Goal: Task Accomplishment & Management: Manage account settings

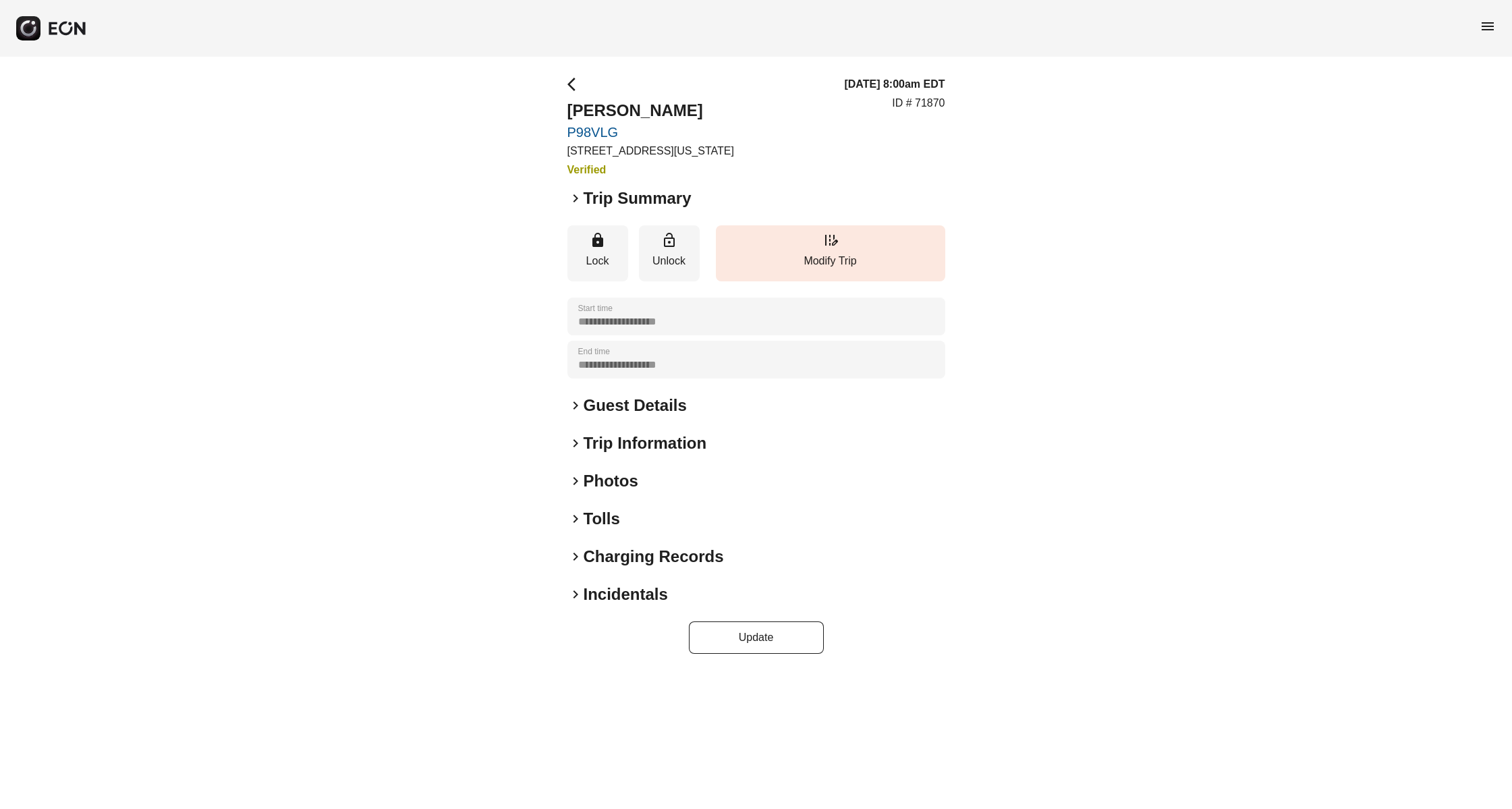
click at [674, 109] on h2 "Sheldon Goodridge" at bounding box center [651, 110] width 167 height 21
copy h2 "Sheldon Goodridge"
